Goal: Task Accomplishment & Management: Use online tool/utility

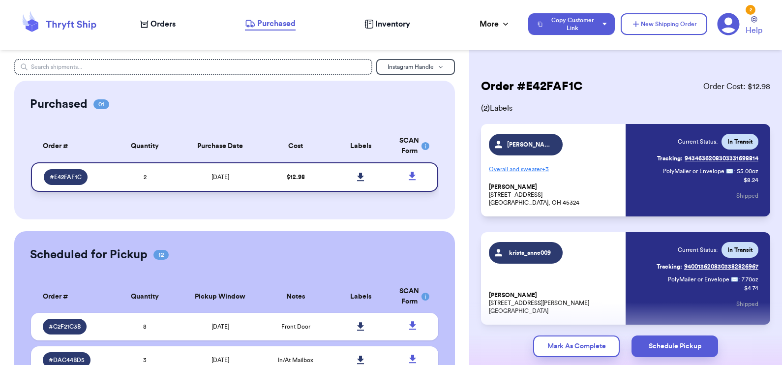
click at [376, 180] on td at bounding box center [360, 177] width 65 height 30
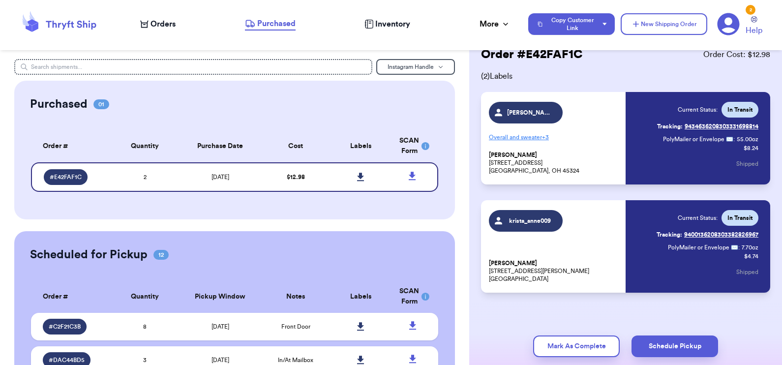
scroll to position [38, 0]
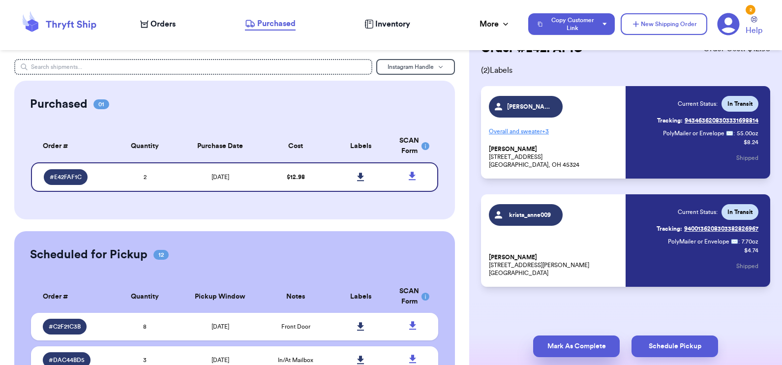
click at [544, 348] on button "Mark As Complete" at bounding box center [576, 346] width 87 height 22
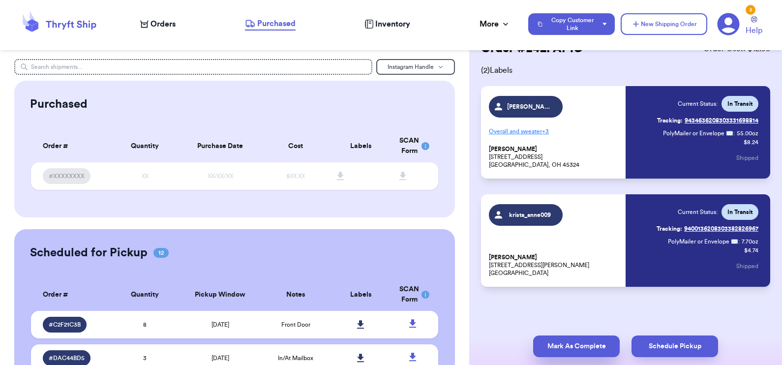
click at [544, 344] on button "Mark As Complete" at bounding box center [576, 346] width 87 height 22
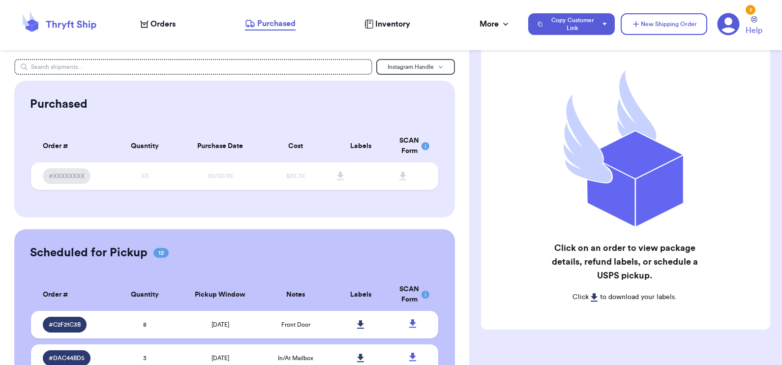
click at [144, 23] on icon at bounding box center [144, 24] width 8 height 7
click at [144, 23] on icon at bounding box center [144, 24] width 8 height 8
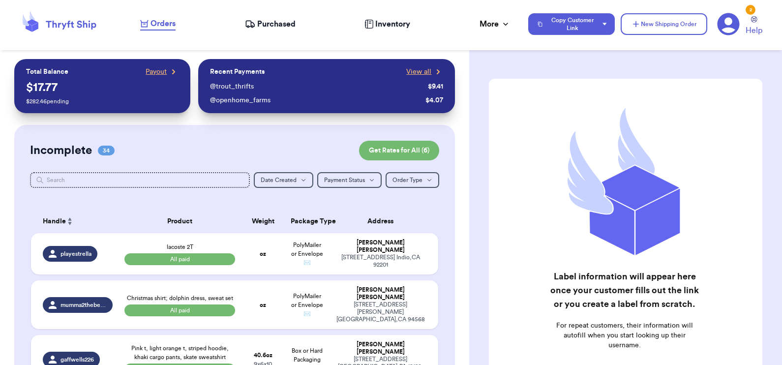
scroll to position [82, 0]
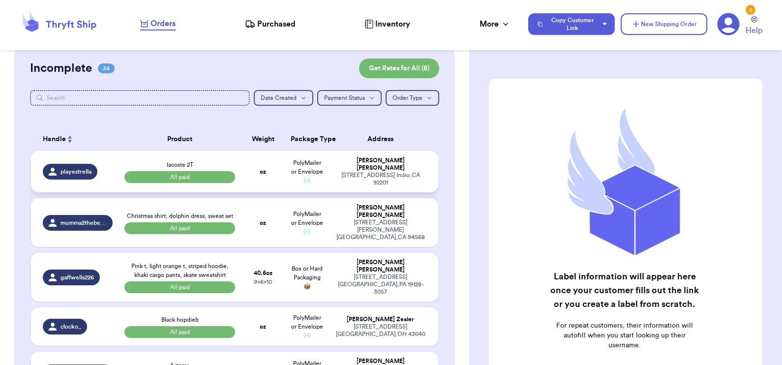
click at [276, 189] on td "oz" at bounding box center [263, 171] width 44 height 41
select select "paid"
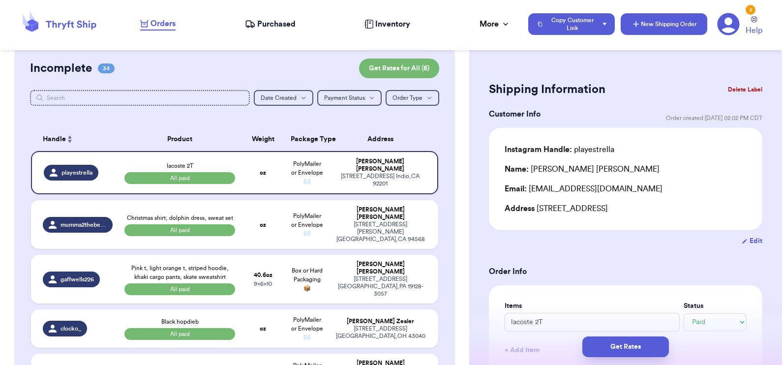
click at [544, 28] on icon "button" at bounding box center [636, 24] width 10 height 10
select select "unknown"
type input "0"
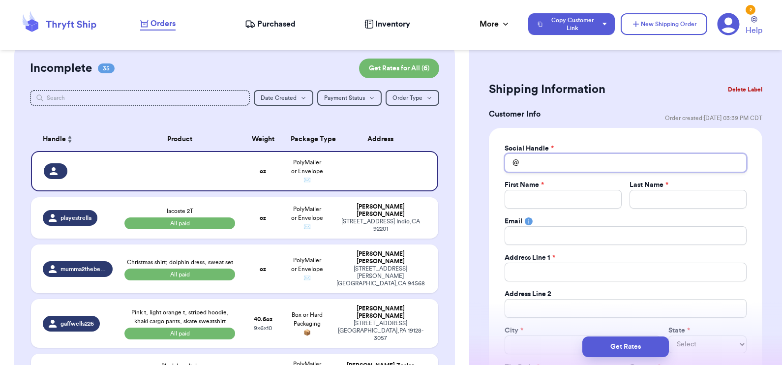
click at [544, 166] on input "Total Amount Paid" at bounding box center [626, 162] width 242 height 19
type input "l"
type input "lo"
type input "lov"
type input "love"
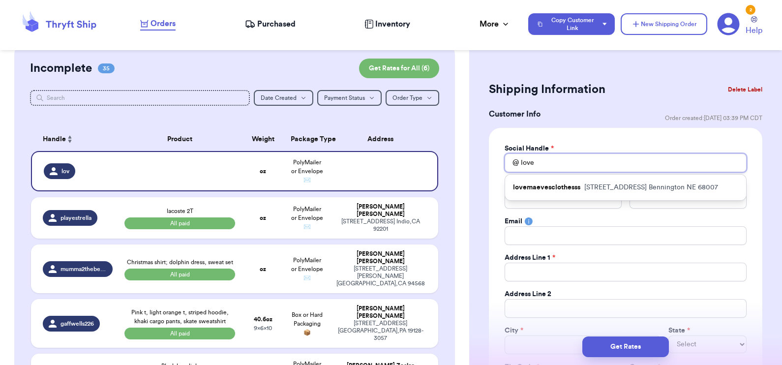
type input "loveb"
type input "lovebu"
type input "lovebug"
type input "lovebu"
type input "loveb"
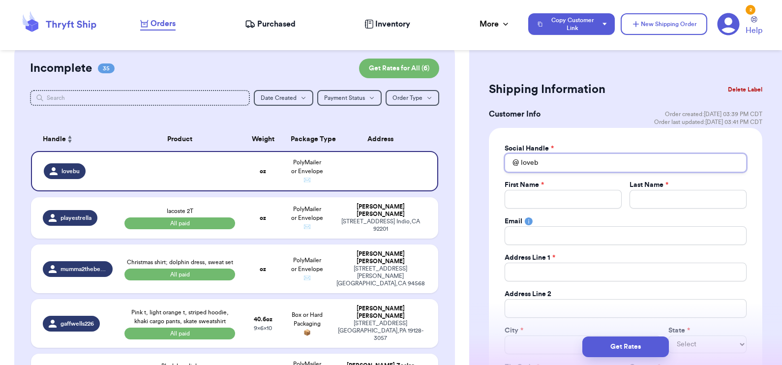
type input "love"
type input "lov"
type input "love"
type input "love."
type input "love.b"
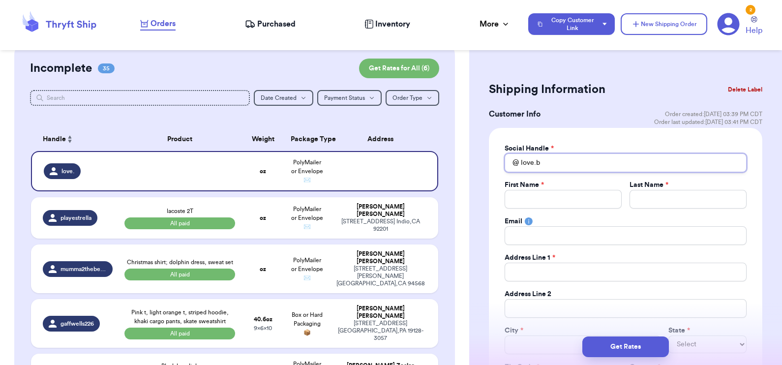
type input "love.bu"
type input "love.bug"
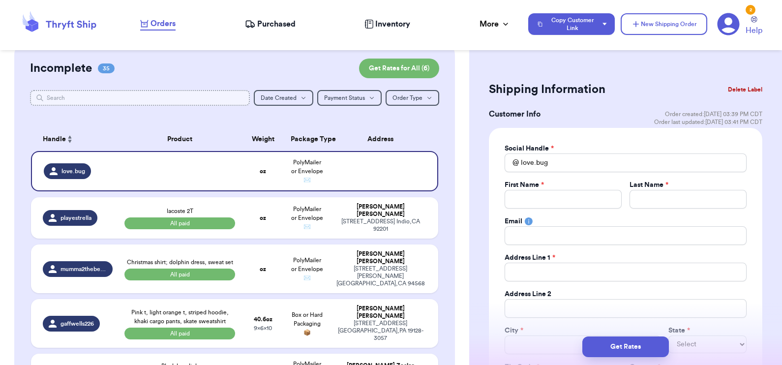
click at [208, 101] on input "text" at bounding box center [140, 98] width 220 height 16
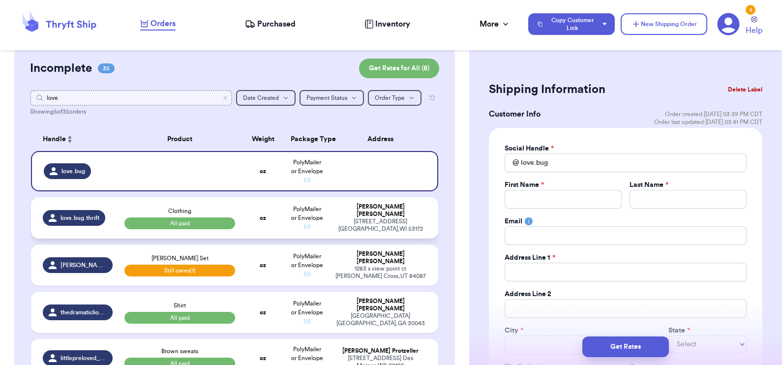
type input "love"
click at [241, 235] on td "oz" at bounding box center [263, 217] width 44 height 41
type input "Clothing"
select select "paid"
type input "8"
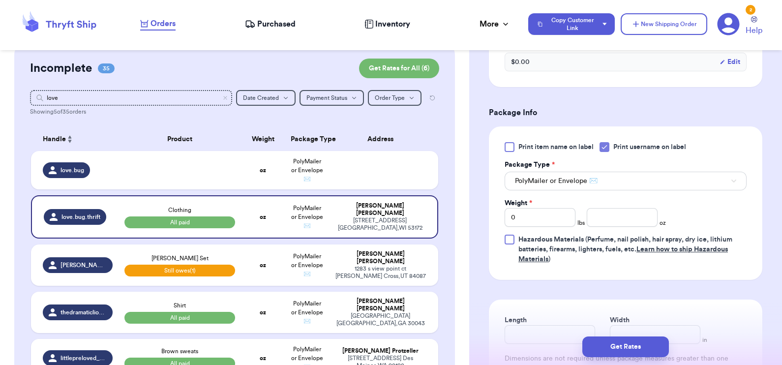
scroll to position [365, 0]
click at [544, 216] on input "number" at bounding box center [622, 218] width 71 height 19
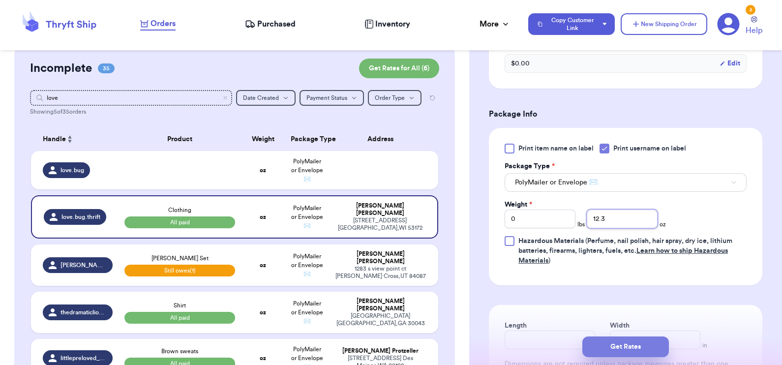
type input "12.3"
click at [544, 343] on button "Get Rates" at bounding box center [625, 346] width 87 height 21
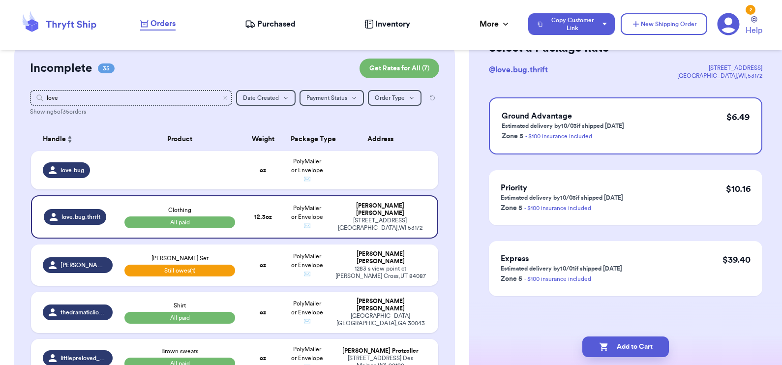
scroll to position [0, 0]
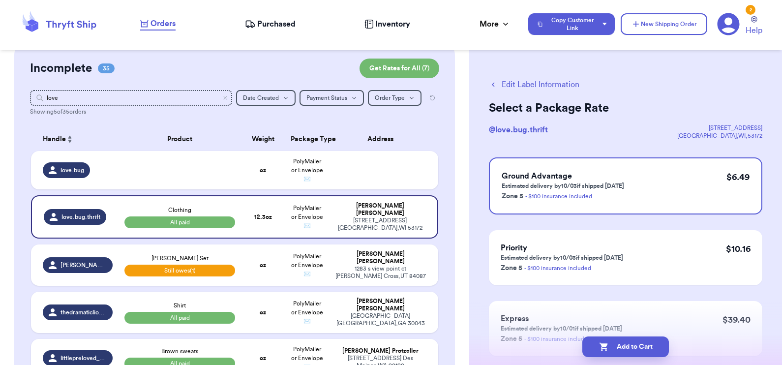
click at [544, 85] on button "Edit Label Information" at bounding box center [534, 85] width 90 height 12
select select "paid"
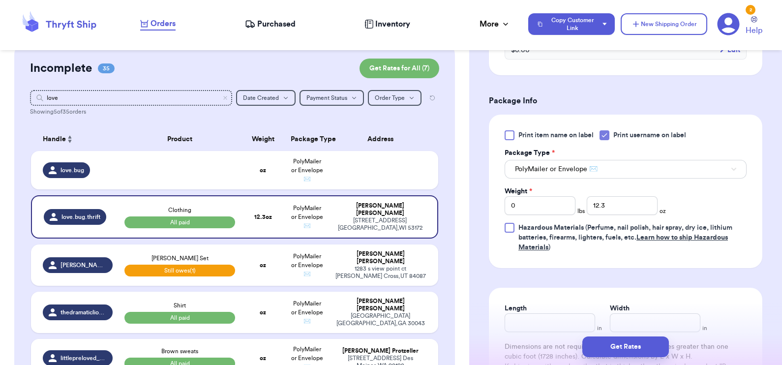
scroll to position [395, 0]
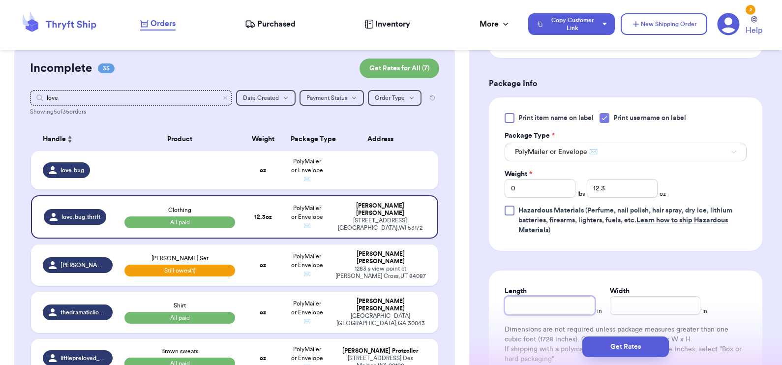
click at [531, 309] on input "Length" at bounding box center [550, 305] width 90 height 19
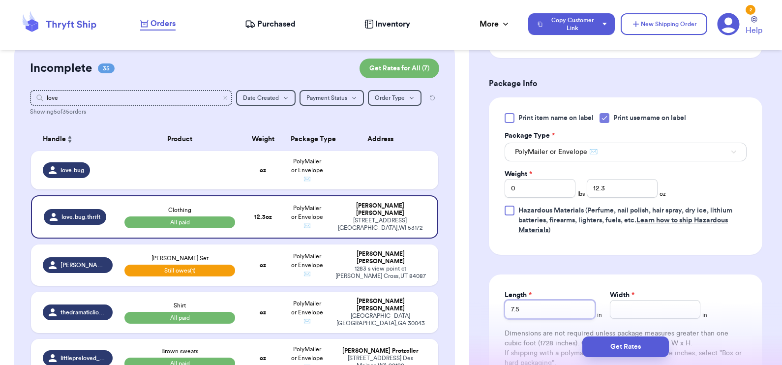
type input "7.5"
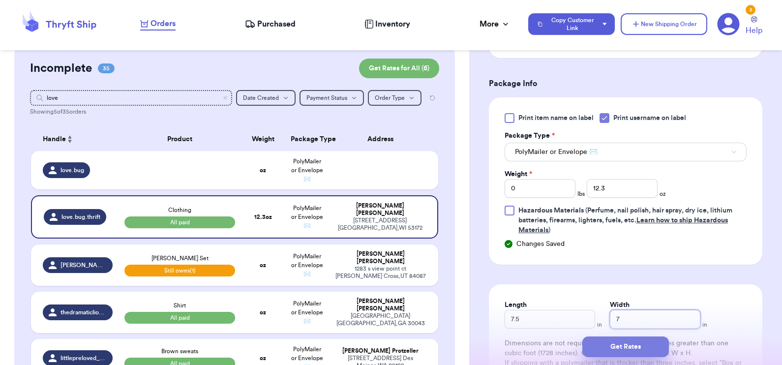
type input "7"
click at [544, 344] on button "Get Rates" at bounding box center [625, 346] width 87 height 21
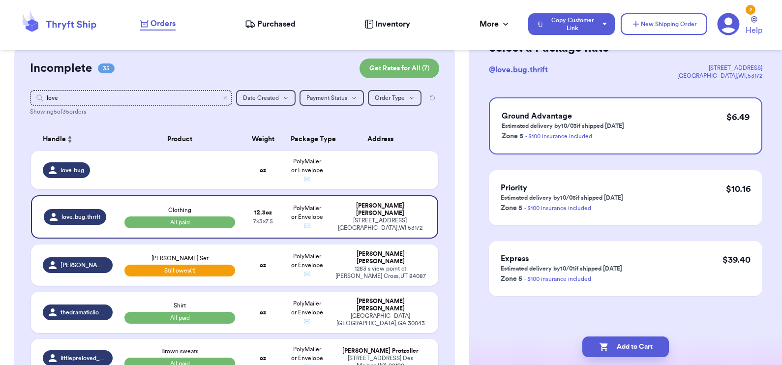
scroll to position [0, 0]
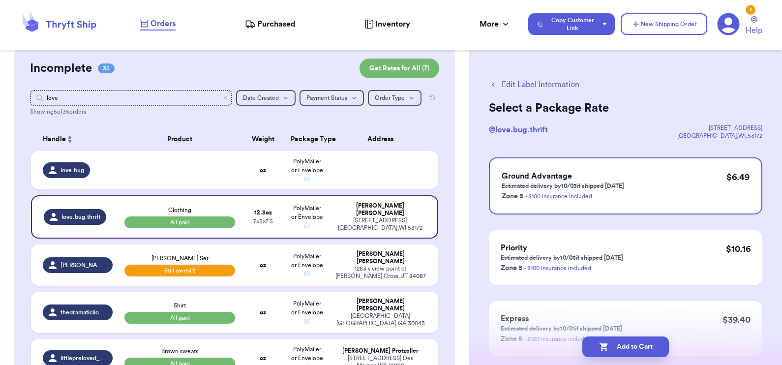
click at [544, 86] on button "Edit Label Information" at bounding box center [534, 85] width 90 height 12
select select "paid"
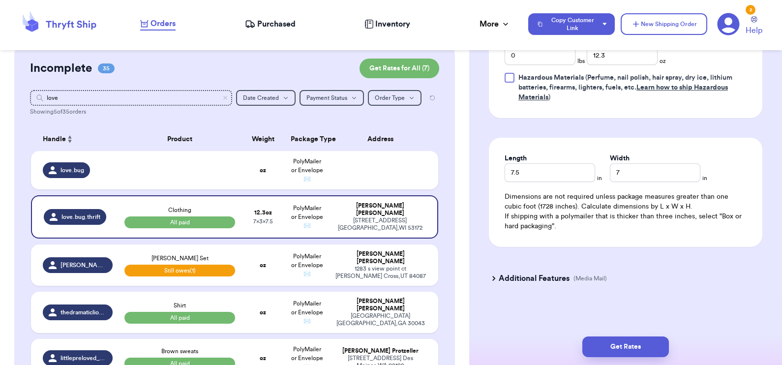
scroll to position [529, 0]
click at [544, 175] on input "7.5" at bounding box center [550, 172] width 90 height 19
drag, startPoint x: 556, startPoint y: 175, endPoint x: 417, endPoint y: 141, distance: 142.9
click at [417, 141] on div "Customer Link New Order Total Balance Payout $ 17.77 $ 282.46 pending Recent Pa…" at bounding box center [391, 182] width 782 height 365
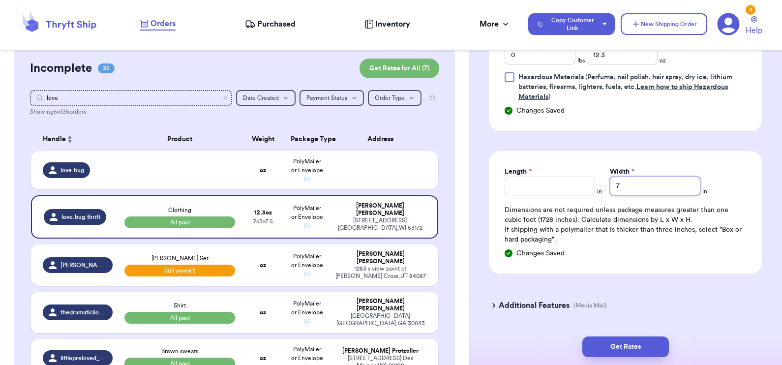
drag, startPoint x: 625, startPoint y: 175, endPoint x: 604, endPoint y: 167, distance: 21.5
click at [544, 167] on div "Width * 7" at bounding box center [655, 181] width 90 height 29
click at [544, 351] on button "Get Rates" at bounding box center [625, 346] width 87 height 21
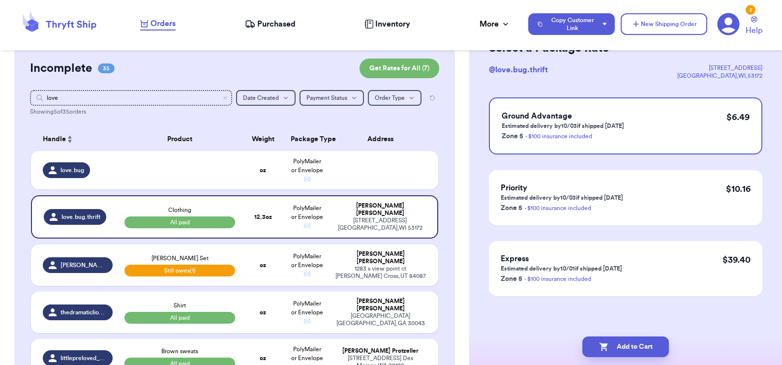
scroll to position [0, 0]
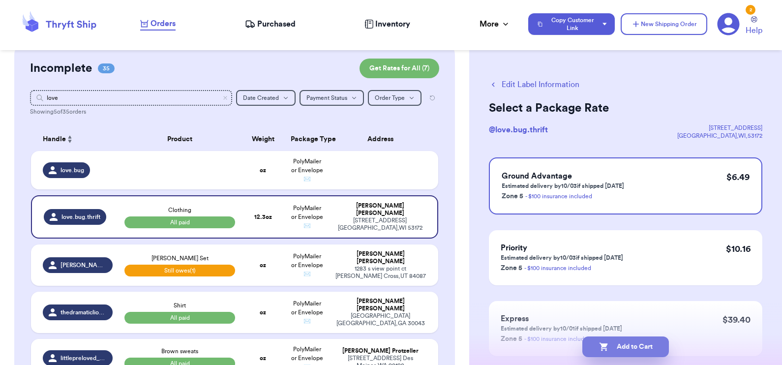
click at [544, 350] on button "Add to Cart" at bounding box center [625, 346] width 87 height 21
checkbox input "true"
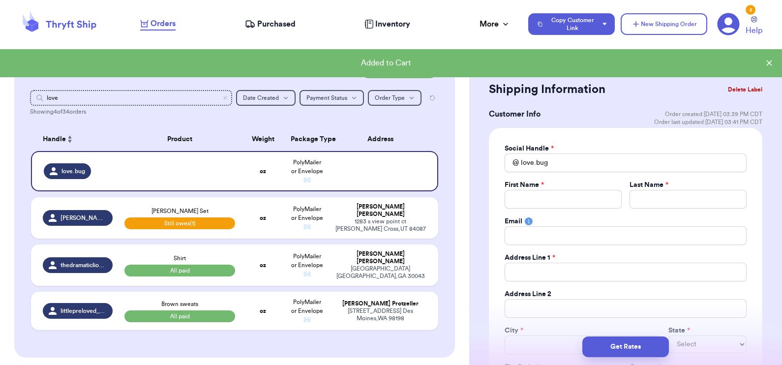
click at [544, 90] on button "Delete Label" at bounding box center [745, 90] width 42 height 22
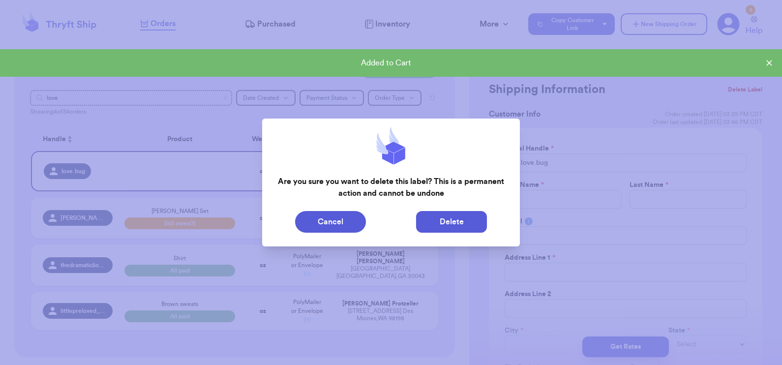
click at [455, 229] on button "Delete" at bounding box center [451, 222] width 71 height 22
type input "lacoste 2T"
select select "paid"
type input "17.75"
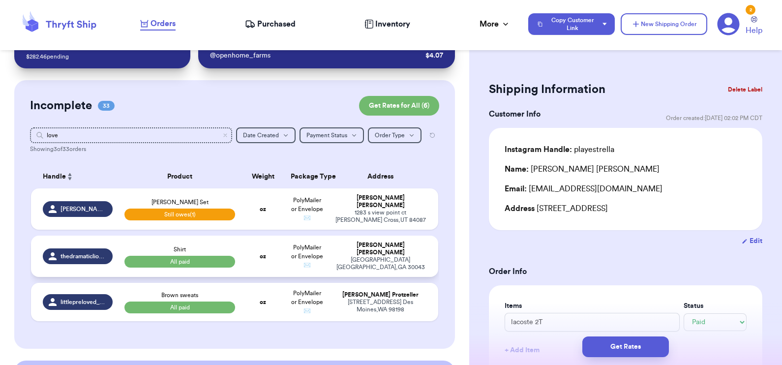
scroll to position [45, 0]
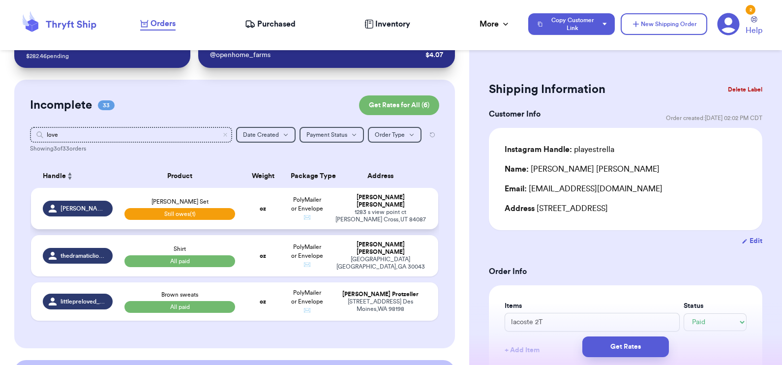
click at [261, 201] on td "oz" at bounding box center [263, 208] width 44 height 41
type input "RC Fox Set"
select select "unpaid"
type input "0"
type input "28"
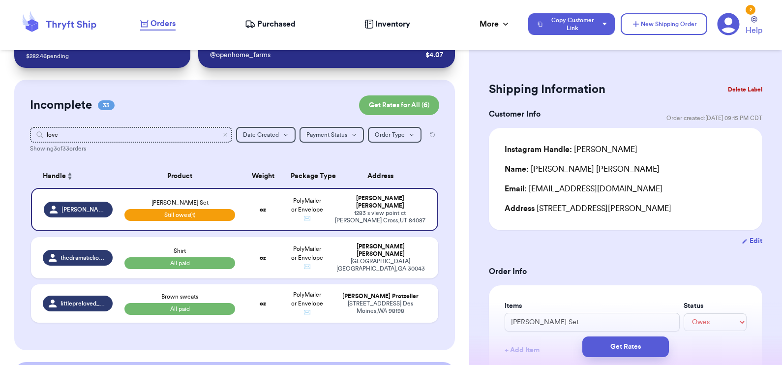
click at [544, 90] on button "Delete Label" at bounding box center [745, 90] width 42 height 22
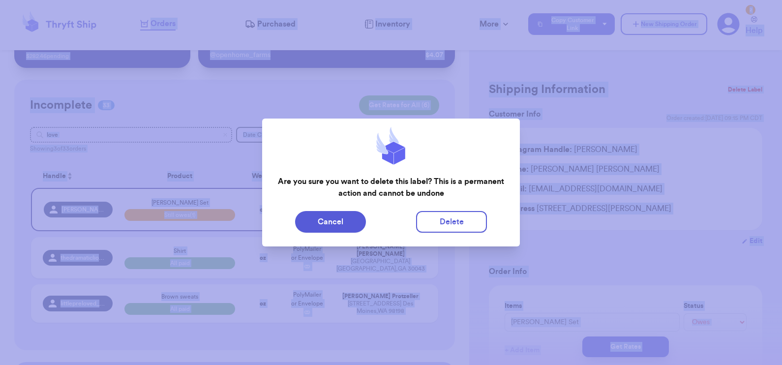
click at [544, 90] on div at bounding box center [391, 182] width 782 height 365
click at [463, 222] on button "Delete" at bounding box center [451, 222] width 71 height 22
type input "lacoste 2T"
select select "paid"
type input "17.75"
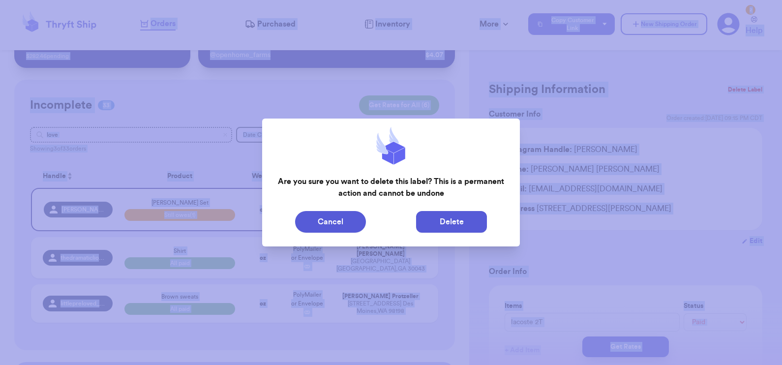
type input "0"
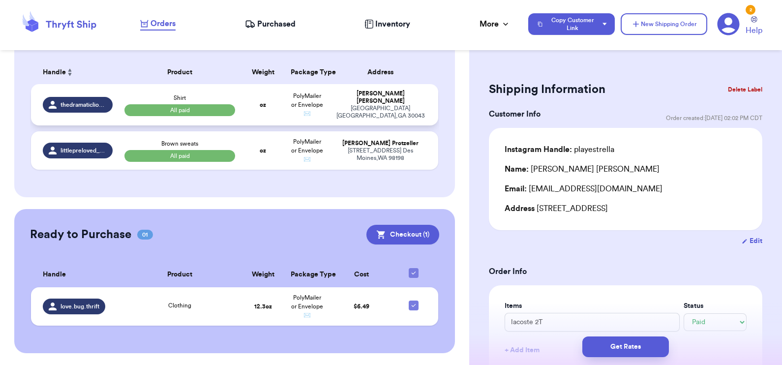
scroll to position [0, 0]
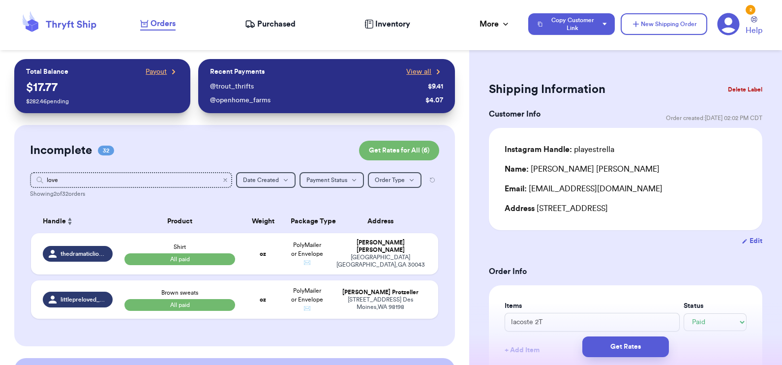
click at [222, 179] on icon "Clear search" at bounding box center [225, 180] width 6 height 6
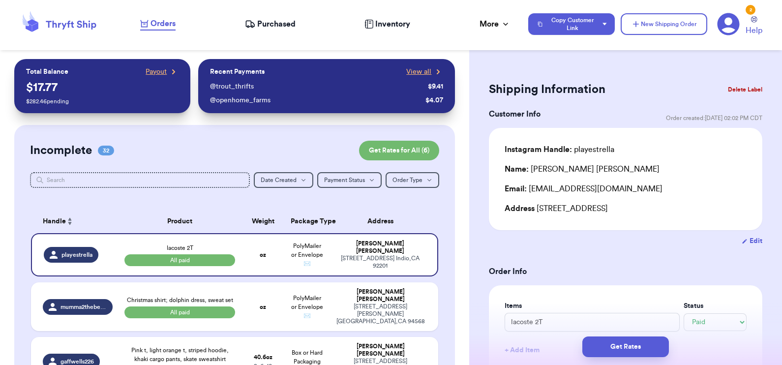
click at [155, 26] on span "Orders" at bounding box center [162, 24] width 25 height 12
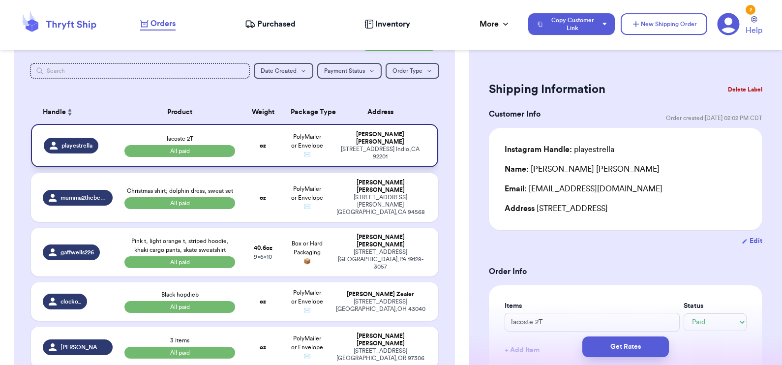
click at [119, 129] on td "lacoste 2T All paid" at bounding box center [180, 145] width 123 height 43
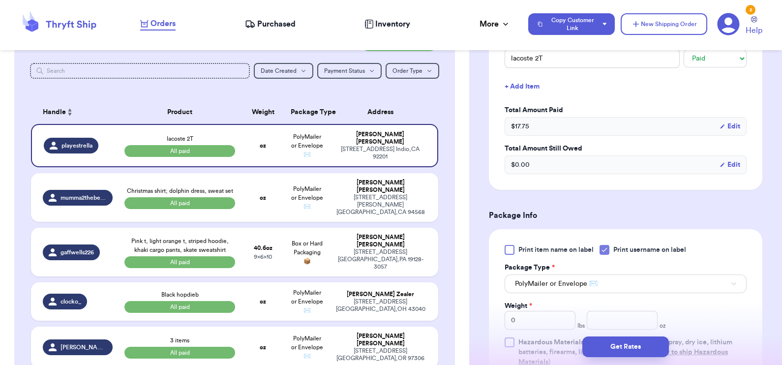
scroll to position [413, 0]
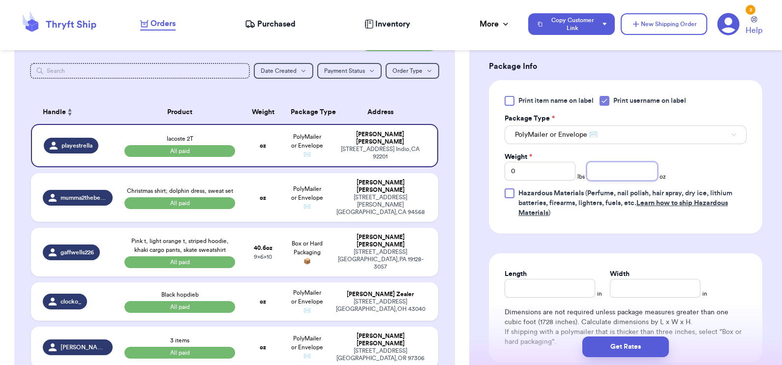
click at [544, 168] on input "number" at bounding box center [622, 171] width 71 height 19
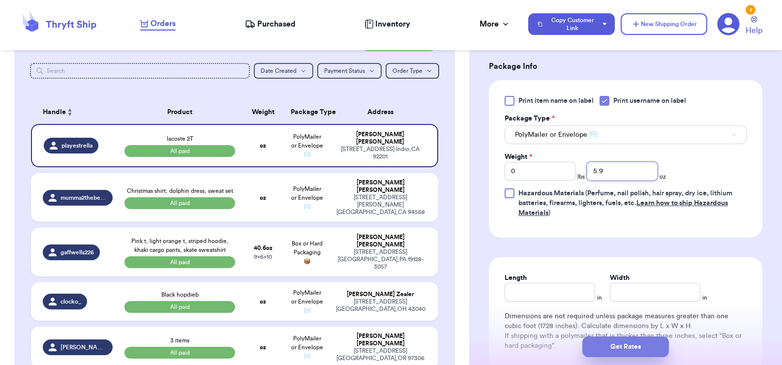
type input "5.9"
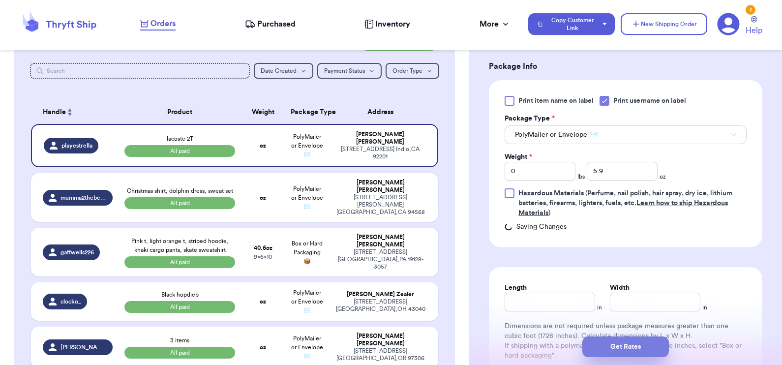
click at [544, 347] on button "Get Rates" at bounding box center [625, 346] width 87 height 21
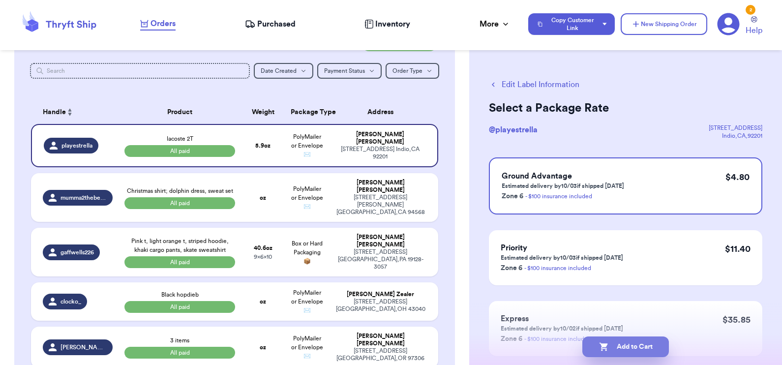
click at [544, 347] on button "Add to Cart" at bounding box center [625, 346] width 87 height 21
checkbox input "true"
select select "paid"
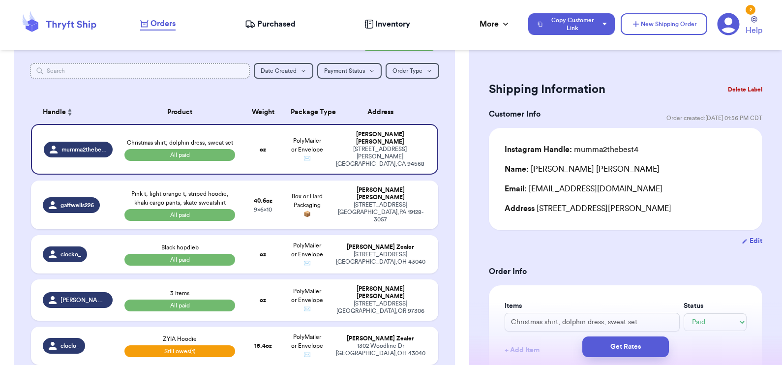
click at [197, 67] on input "text" at bounding box center [140, 71] width 220 height 16
type input "ke"
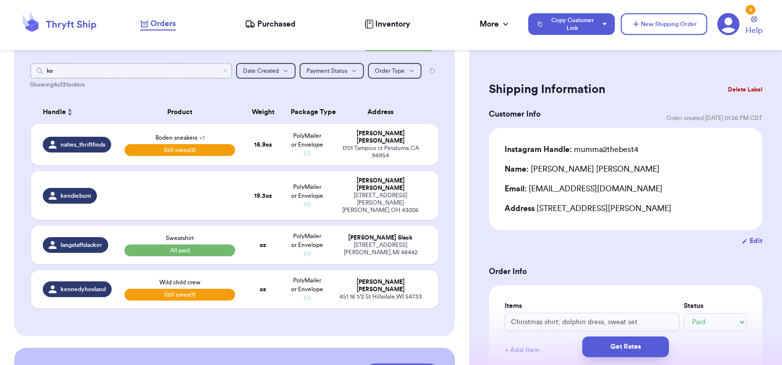
type input "ken"
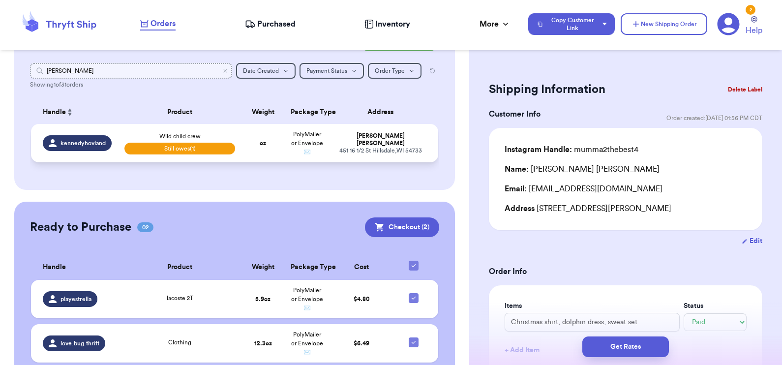
type input "kenn"
click at [241, 134] on td "oz" at bounding box center [263, 143] width 44 height 38
type input "Wild child crew"
select select "unpaid"
type input "0"
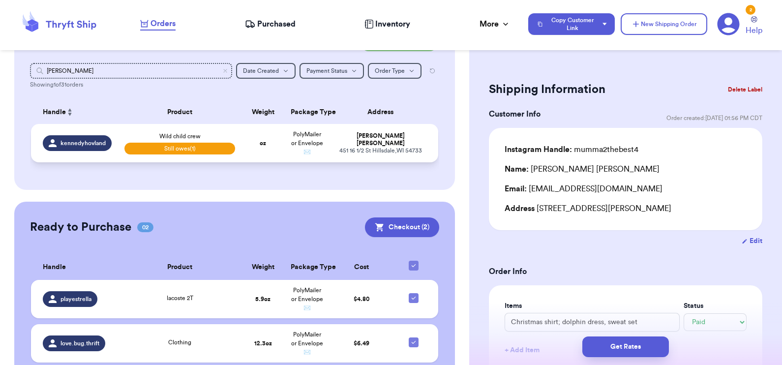
type input "12.75"
click at [241, 134] on td "oz" at bounding box center [263, 143] width 44 height 38
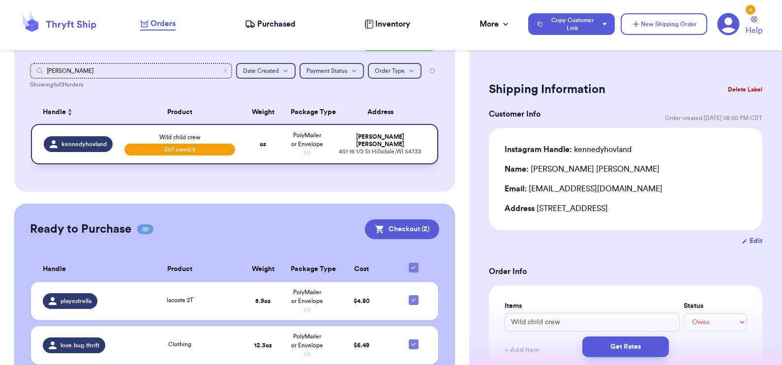
click at [270, 161] on td "oz" at bounding box center [263, 144] width 44 height 40
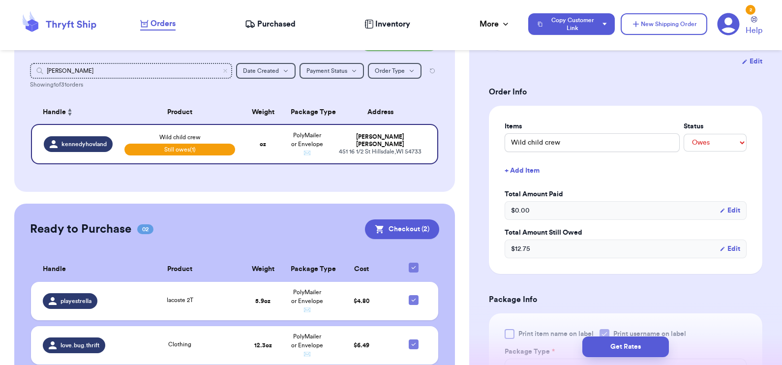
click at [536, 170] on button "+ Add Item" at bounding box center [626, 171] width 250 height 22
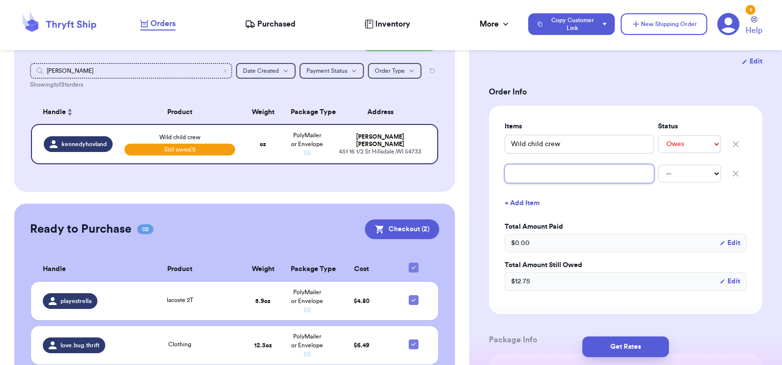
click at [536, 170] on input "text" at bounding box center [579, 173] width 149 height 19
type input "C"
type input "CJ"
type input "CJ D"
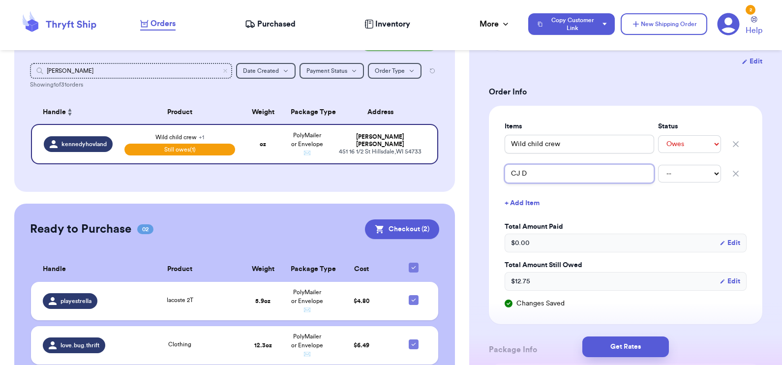
type input "CJ Dr"
type input "CJ Dre"
type input "CJ Dres"
type input "CJ Dress"
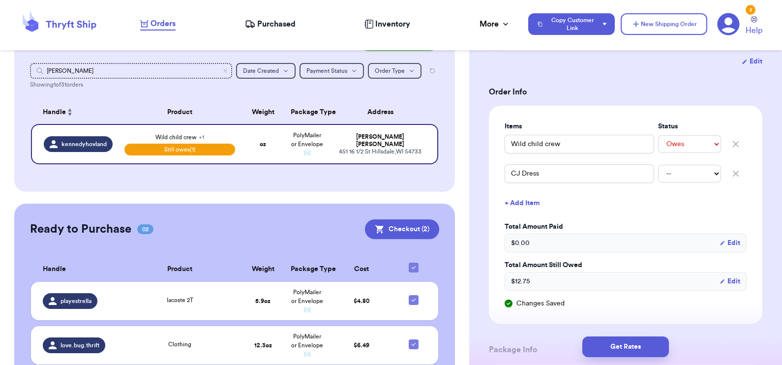
click at [524, 203] on button "+ Add Item" at bounding box center [626, 203] width 250 height 22
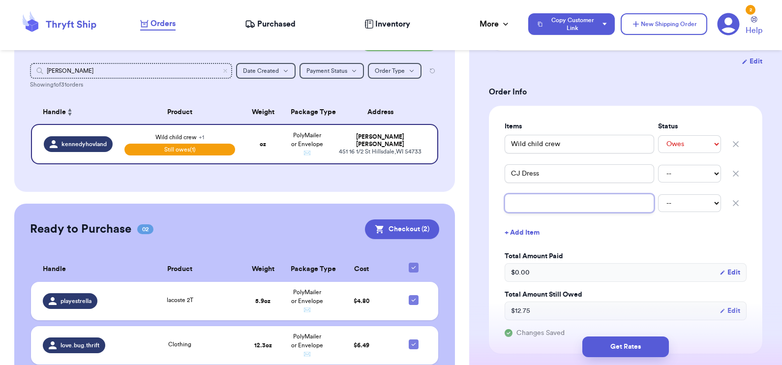
click at [524, 203] on input "text" at bounding box center [579, 203] width 149 height 19
type input "B"
type input "Bo"
type input "Boe"
type input "Boen"
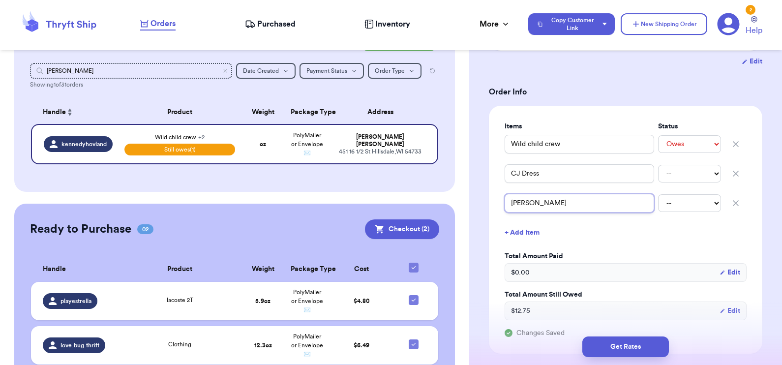
type input "Boe"
type input "Bo"
type input "Bod"
type input "Bode"
type input "Boden"
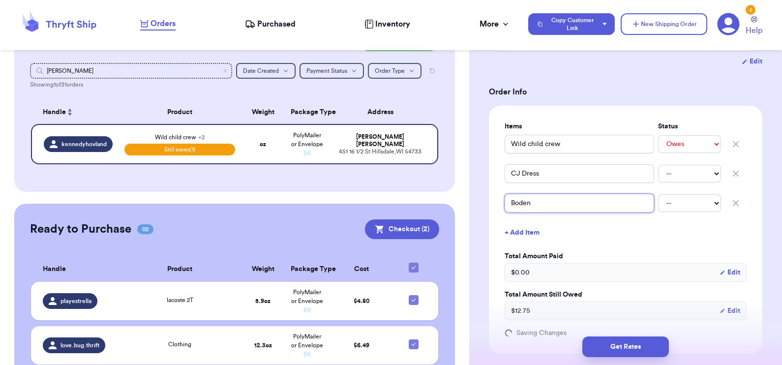
type input "Boden"
type input "Boden S"
type input "Boden Sw"
type input "Boden Swi"
type input "Boden Swim"
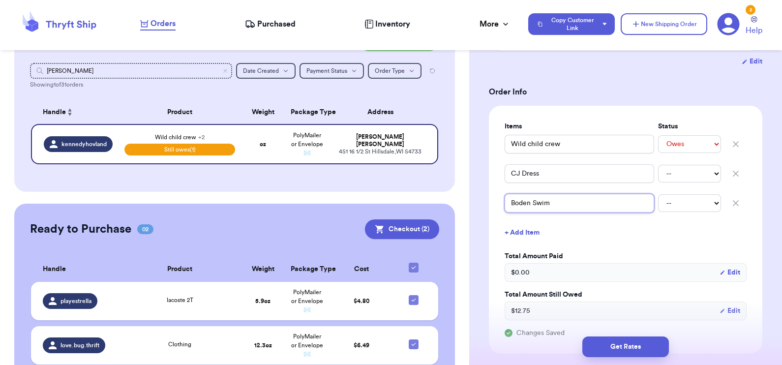
type input "Boden Swim"
type input "Boden Swim t"
type input "Boden Swim tr"
type input "Boden Swim tru"
type input "Boden Swim trun"
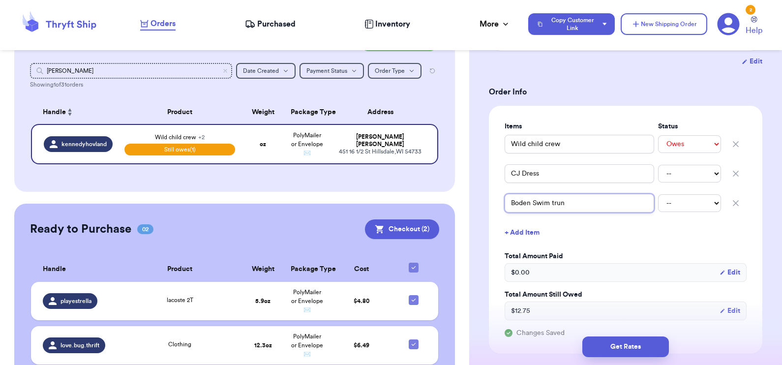
type input "Boden Swim trunk"
type input "Boden Swim trunks"
click at [544, 231] on button "+ Add Item" at bounding box center [626, 233] width 250 height 22
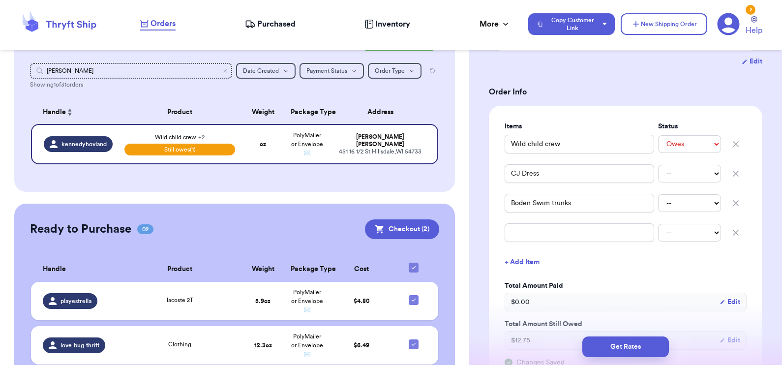
scroll to position [203, 0]
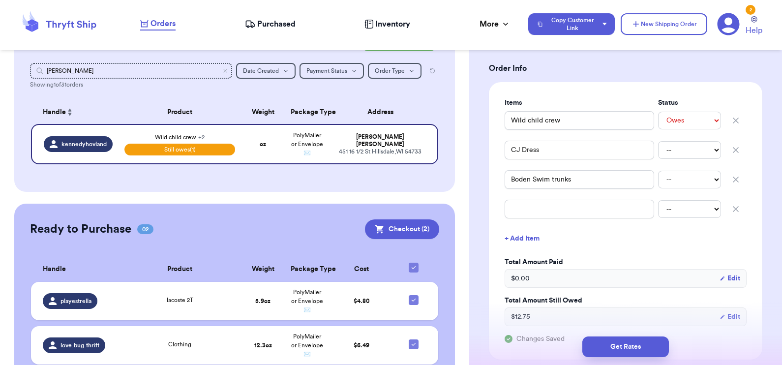
click at [544, 207] on icon "button" at bounding box center [735, 209] width 5 height 5
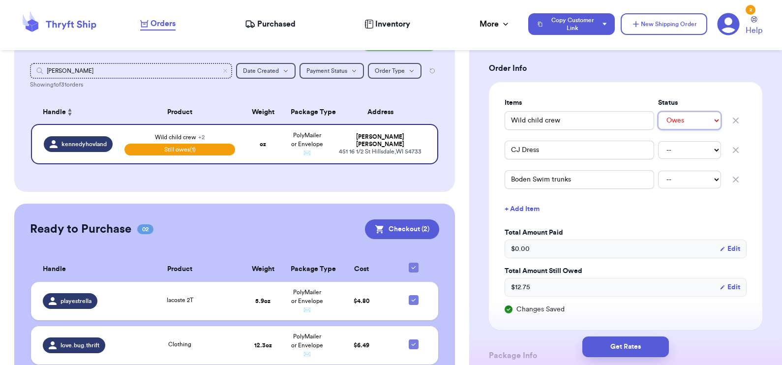
click at [544, 115] on select "-- Paid Owes" at bounding box center [689, 121] width 63 height 18
select select "paid"
click at [544, 112] on select "-- Paid Owes" at bounding box center [689, 121] width 63 height 18
click at [544, 155] on select "-- Paid Owes" at bounding box center [689, 150] width 63 height 18
select select "paid"
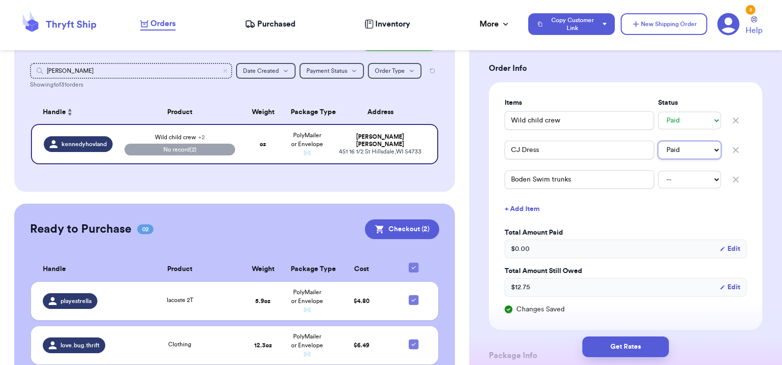
click at [544, 141] on select "-- Paid Owes" at bounding box center [689, 150] width 63 height 18
click at [544, 178] on select "-- Paid Owes" at bounding box center [689, 180] width 63 height 18
click at [544, 183] on select "-- Paid Owes" at bounding box center [689, 180] width 63 height 18
select select "paid"
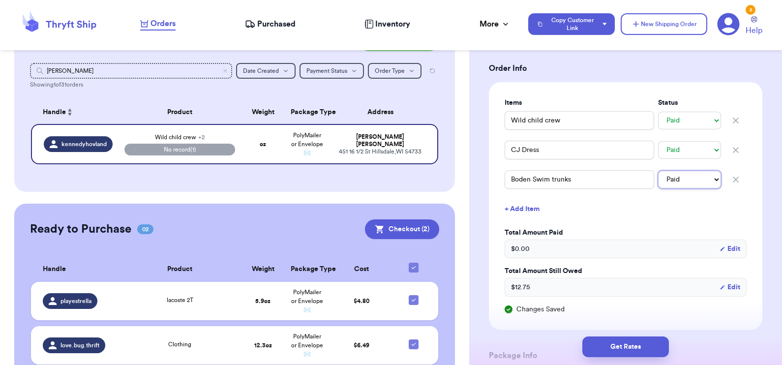
click at [544, 171] on select "-- Paid Owes" at bounding box center [689, 180] width 63 height 18
click at [544, 211] on button "+ Add Item" at bounding box center [626, 209] width 250 height 22
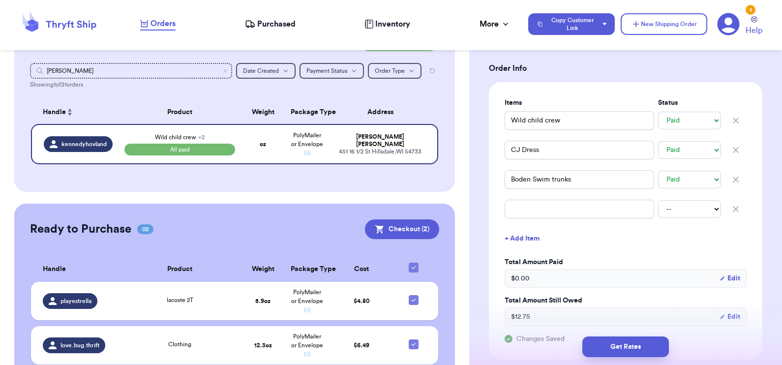
click at [544, 209] on icon "button" at bounding box center [735, 209] width 5 height 5
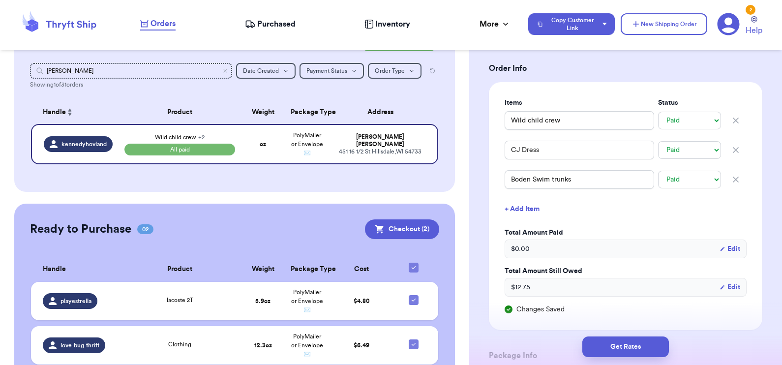
click at [521, 208] on button "+ Add Item" at bounding box center [626, 209] width 250 height 22
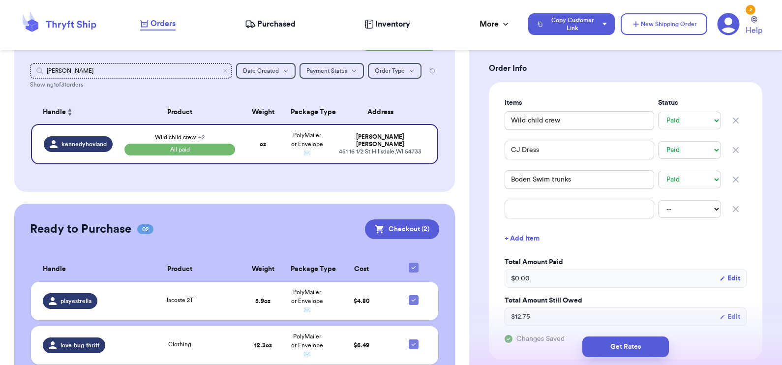
click at [521, 208] on input "text" at bounding box center [579, 209] width 149 height 19
type input "B"
type input "Bo"
type input "Bod"
type input "Bode"
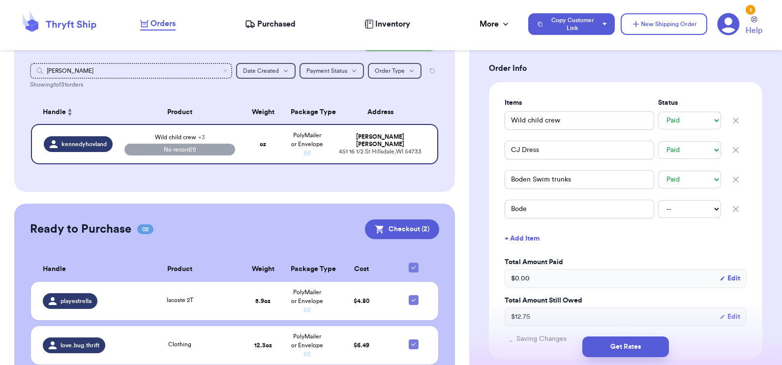
type input "Boden"
type input "Boden P"
type input "Boden Pa"
type input "Boden Pan"
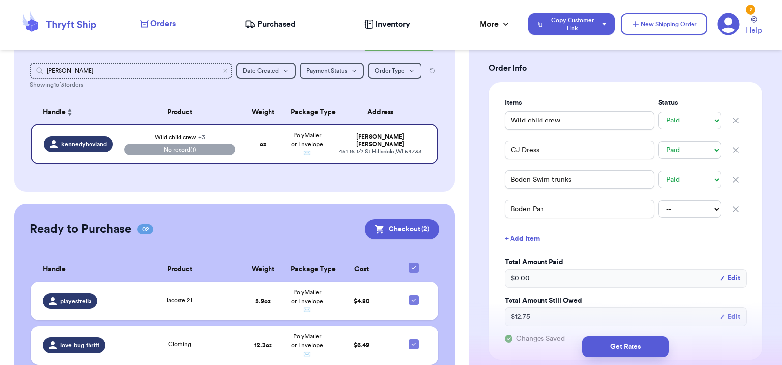
type input "Boden Pant"
type input "Boden Pants"
click at [544, 238] on button "+ Add Item" at bounding box center [626, 239] width 250 height 22
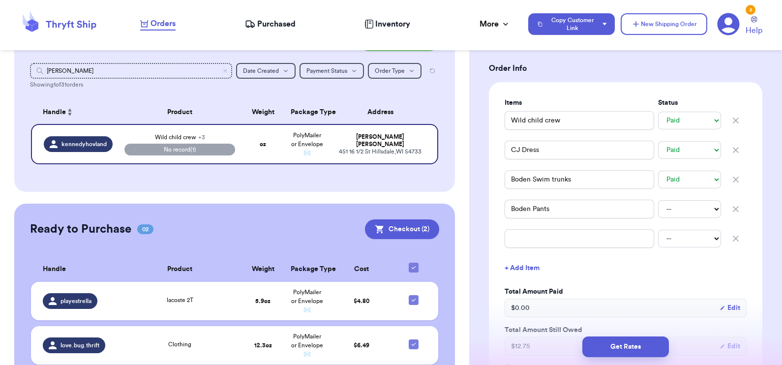
click at [544, 238] on icon "button" at bounding box center [736, 239] width 10 height 10
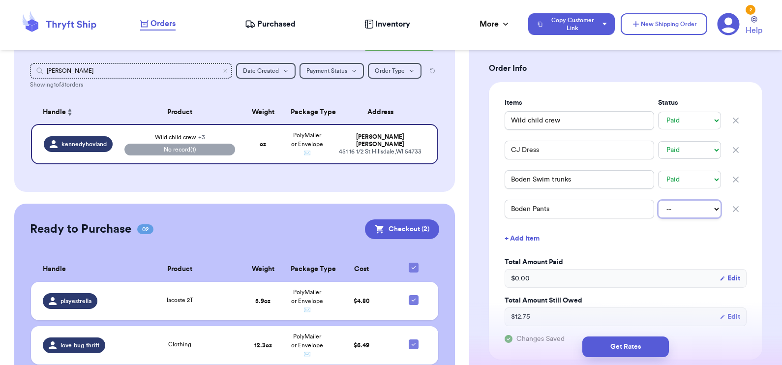
click at [544, 209] on select "-- Paid Owes" at bounding box center [689, 209] width 63 height 18
select select "paid"
click at [544, 200] on select "-- Paid Owes" at bounding box center [689, 209] width 63 height 18
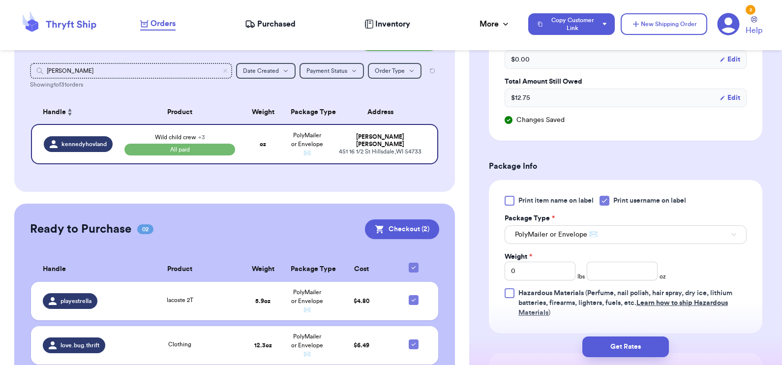
scroll to position [492, 0]
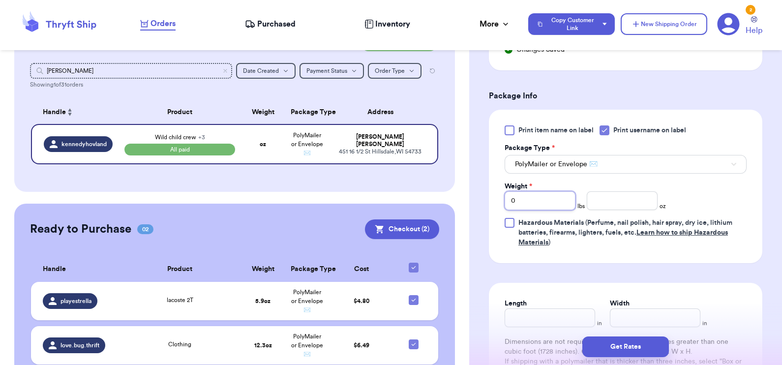
click at [531, 199] on input "0" at bounding box center [540, 200] width 71 height 19
type input "01"
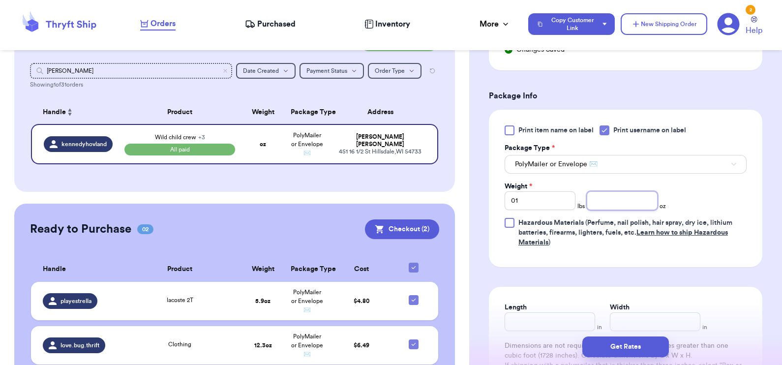
click at [544, 201] on input "number" at bounding box center [622, 200] width 71 height 19
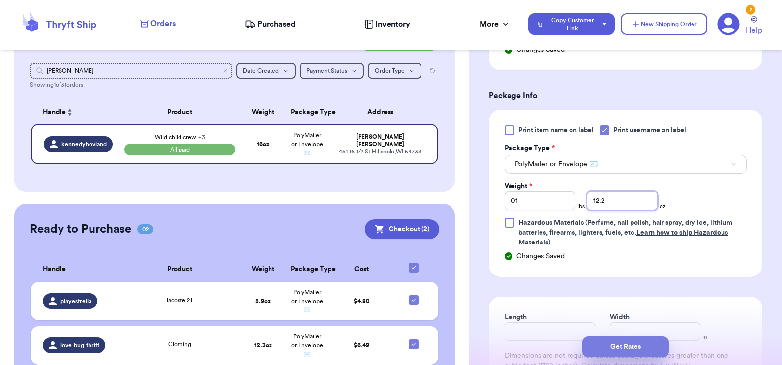
type input "12.2"
click at [544, 352] on button "Get Rates" at bounding box center [625, 346] width 87 height 21
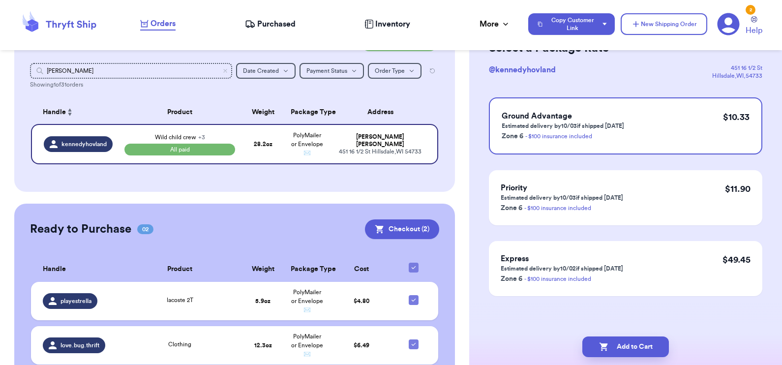
scroll to position [0, 0]
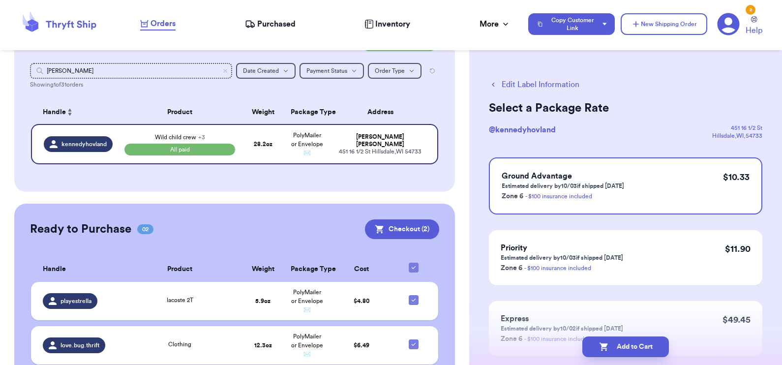
click at [539, 86] on button "Edit Label Information" at bounding box center [534, 85] width 90 height 12
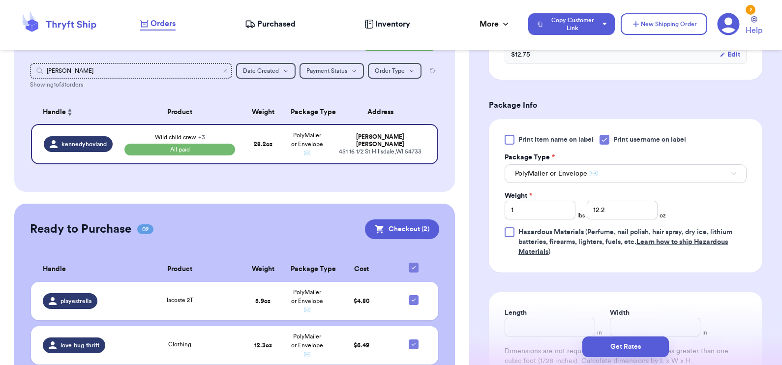
scroll to position [466, 0]
click at [544, 209] on input "12.2" at bounding box center [622, 209] width 71 height 19
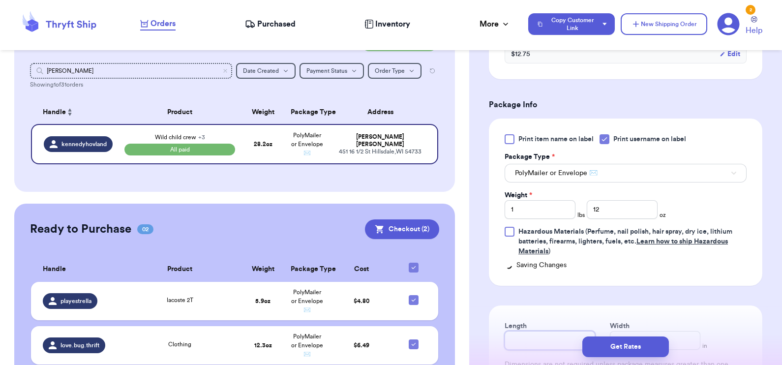
click at [543, 327] on div "Length" at bounding box center [550, 335] width 90 height 29
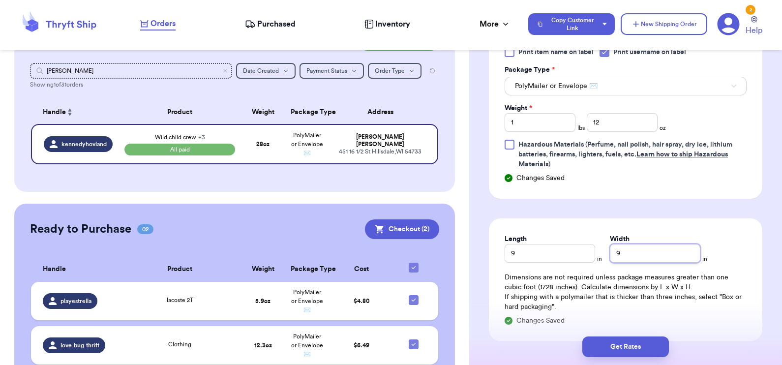
scroll to position [553, 0]
click at [544, 345] on button "Get Rates" at bounding box center [625, 346] width 87 height 21
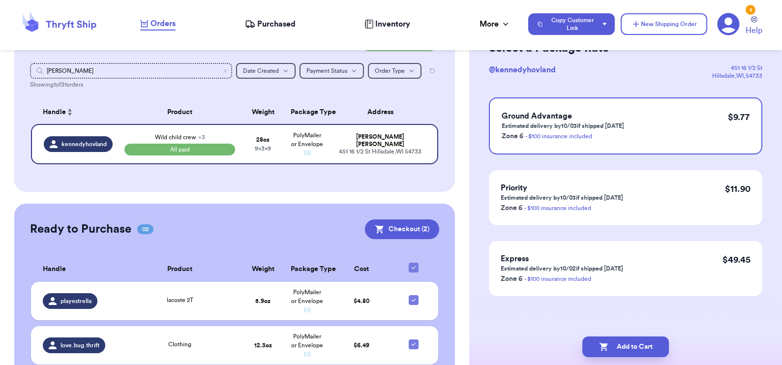
scroll to position [0, 0]
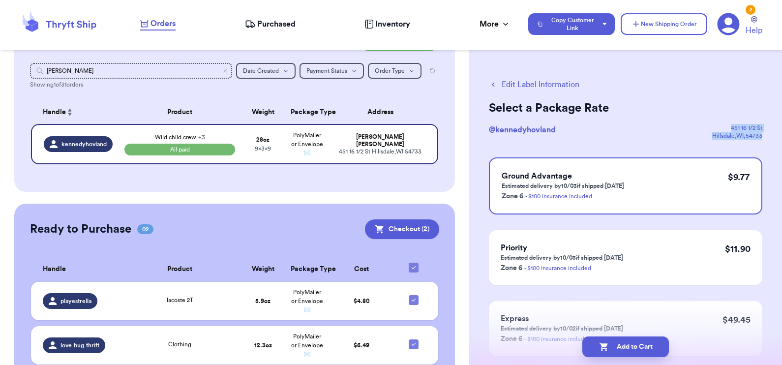
drag, startPoint x: 721, startPoint y: 122, endPoint x: 765, endPoint y: 135, distance: 45.1
click at [544, 135] on div "Edit Label Information Select a Package Rate @ kennedyhovland 451 16 1/2 St Hil…" at bounding box center [625, 242] width 313 height 366
copy div "451 16 1/2 St Hillsdale , WI , 54733"
click at [525, 86] on button "Edit Label Information" at bounding box center [534, 85] width 90 height 12
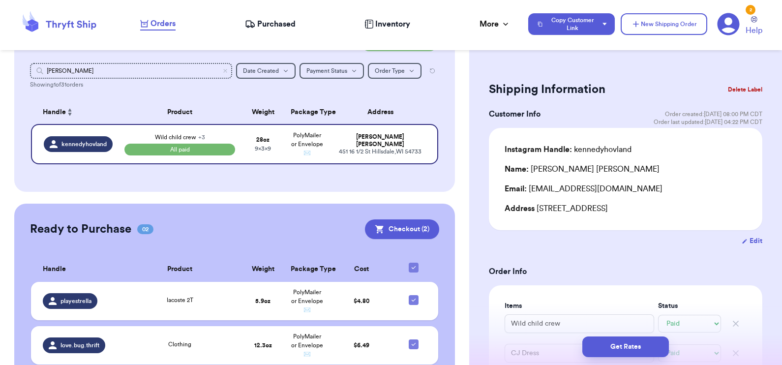
click at [544, 187] on div "Email: kennedyrgreen@gmail.com" at bounding box center [626, 189] width 242 height 12
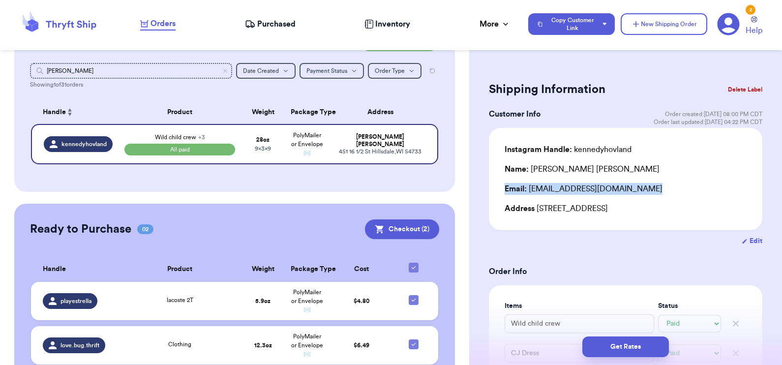
drag, startPoint x: 565, startPoint y: 187, endPoint x: 591, endPoint y: 189, distance: 25.2
click at [544, 189] on div "Email: kennedyrgreen@gmail.com" at bounding box center [626, 189] width 242 height 12
click at [544, 184] on div "Email: kennedyrgreen@gmail.com" at bounding box center [626, 189] width 242 height 12
drag, startPoint x: 632, startPoint y: 189, endPoint x: 530, endPoint y: 180, distance: 102.6
click at [530, 180] on div "Instagram Handle: kennedyhovland Name: Kennedy Hovland Email: kennedyrgreen@gma…" at bounding box center [626, 179] width 242 height 71
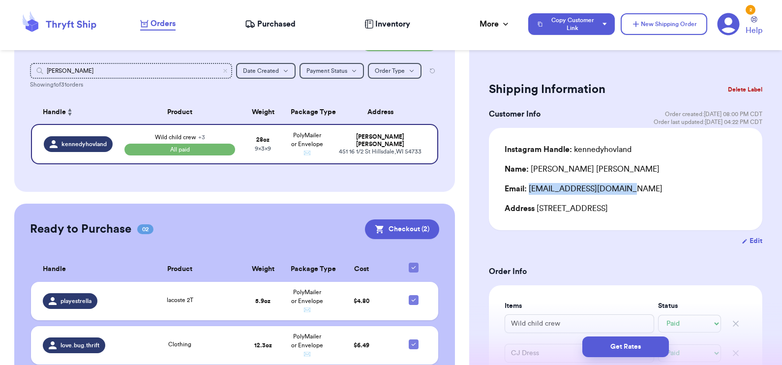
copy div "kennedyrgreen@gmail.com"
click at [544, 347] on button "Get Rates" at bounding box center [625, 346] width 87 height 21
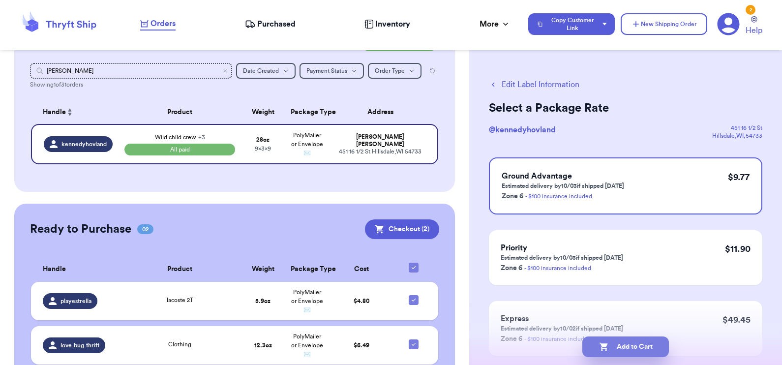
click at [544, 347] on button "Add to Cart" at bounding box center [625, 346] width 87 height 21
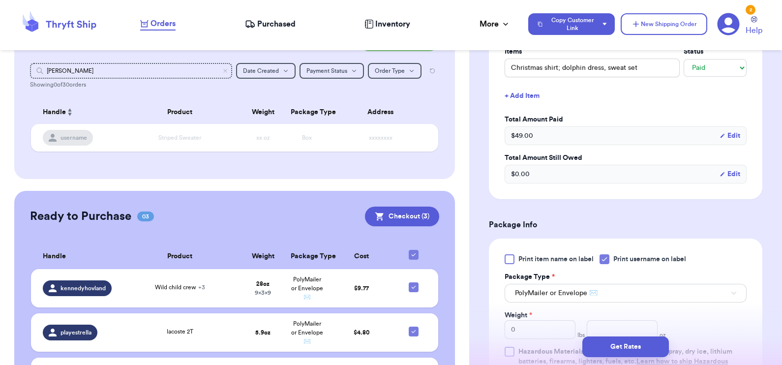
scroll to position [405, 0]
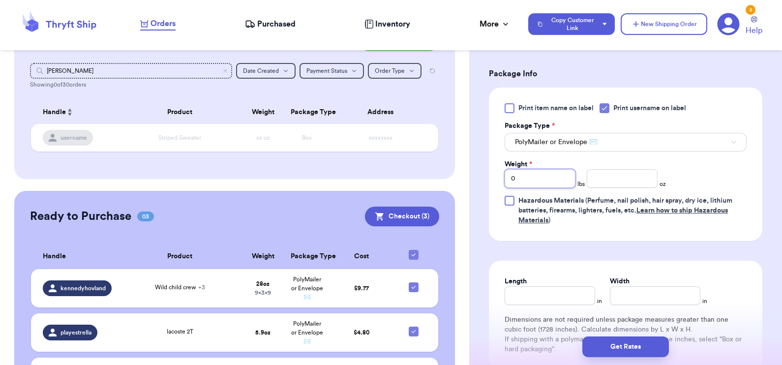
click at [519, 177] on input "0" at bounding box center [540, 178] width 71 height 19
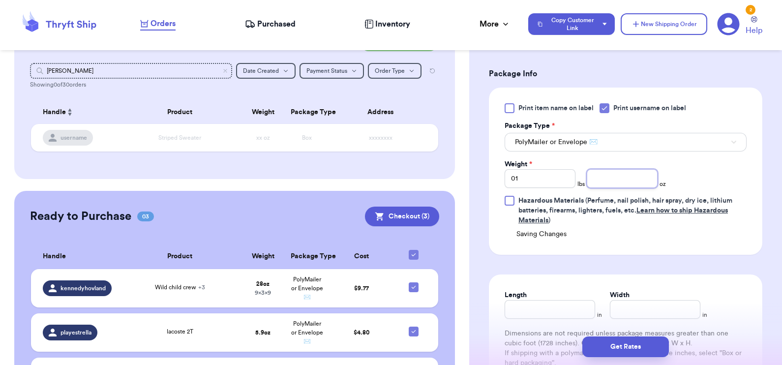
click at [544, 184] on input "number" at bounding box center [622, 178] width 71 height 19
click at [544, 346] on button "Get Rates" at bounding box center [625, 346] width 87 height 21
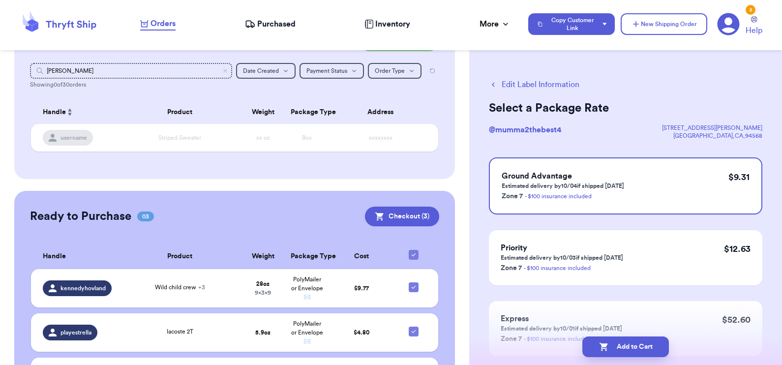
click at [536, 81] on button "Edit Label Information" at bounding box center [534, 85] width 90 height 12
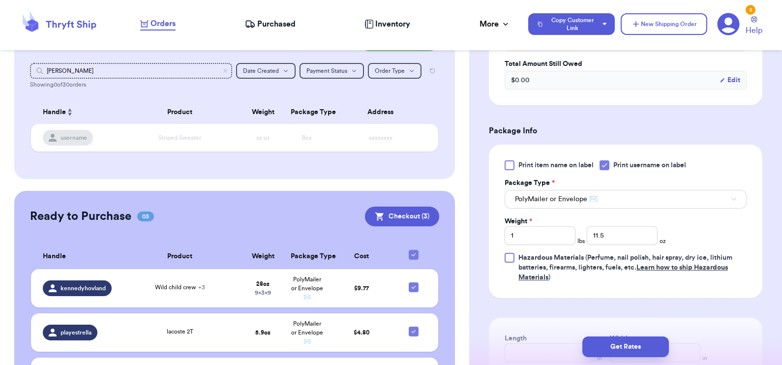
scroll to position [529, 0]
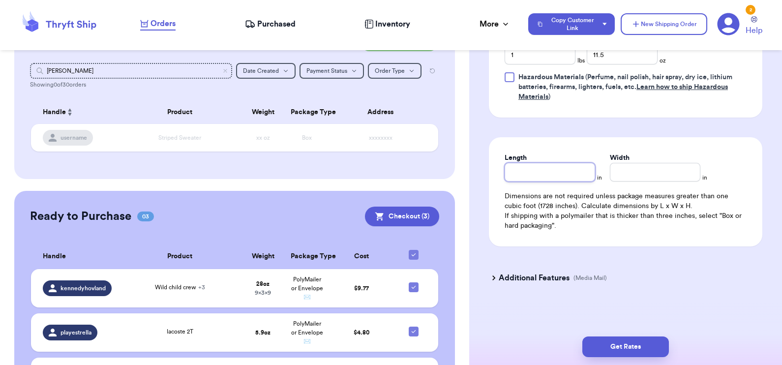
click at [544, 172] on input "Length" at bounding box center [550, 172] width 90 height 19
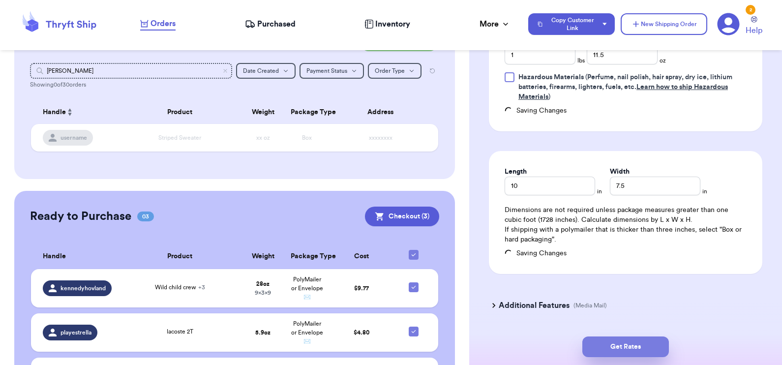
click at [544, 351] on button "Get Rates" at bounding box center [625, 346] width 87 height 21
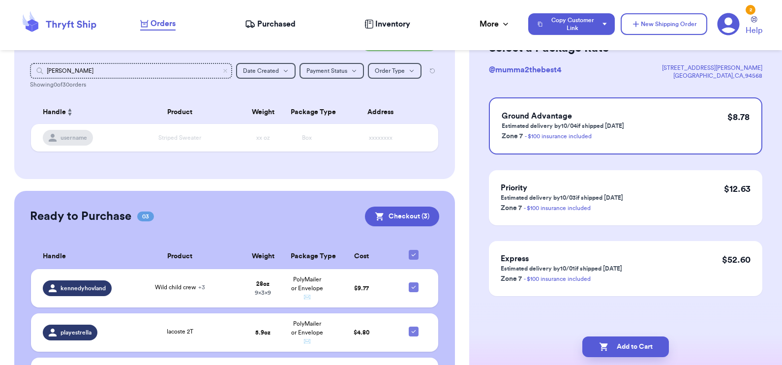
scroll to position [0, 0]
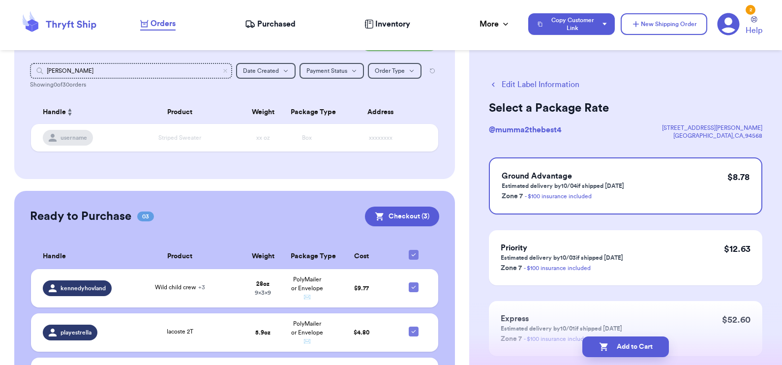
click at [544, 351] on button "Add to Cart" at bounding box center [625, 346] width 87 height 21
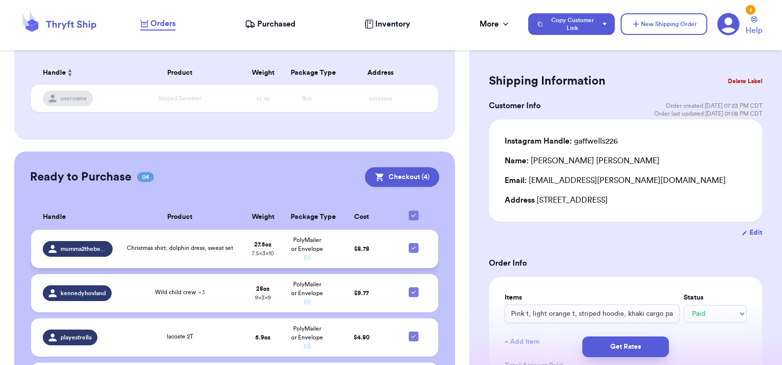
scroll to position [257, 0]
